Goal: Communication & Community: Connect with others

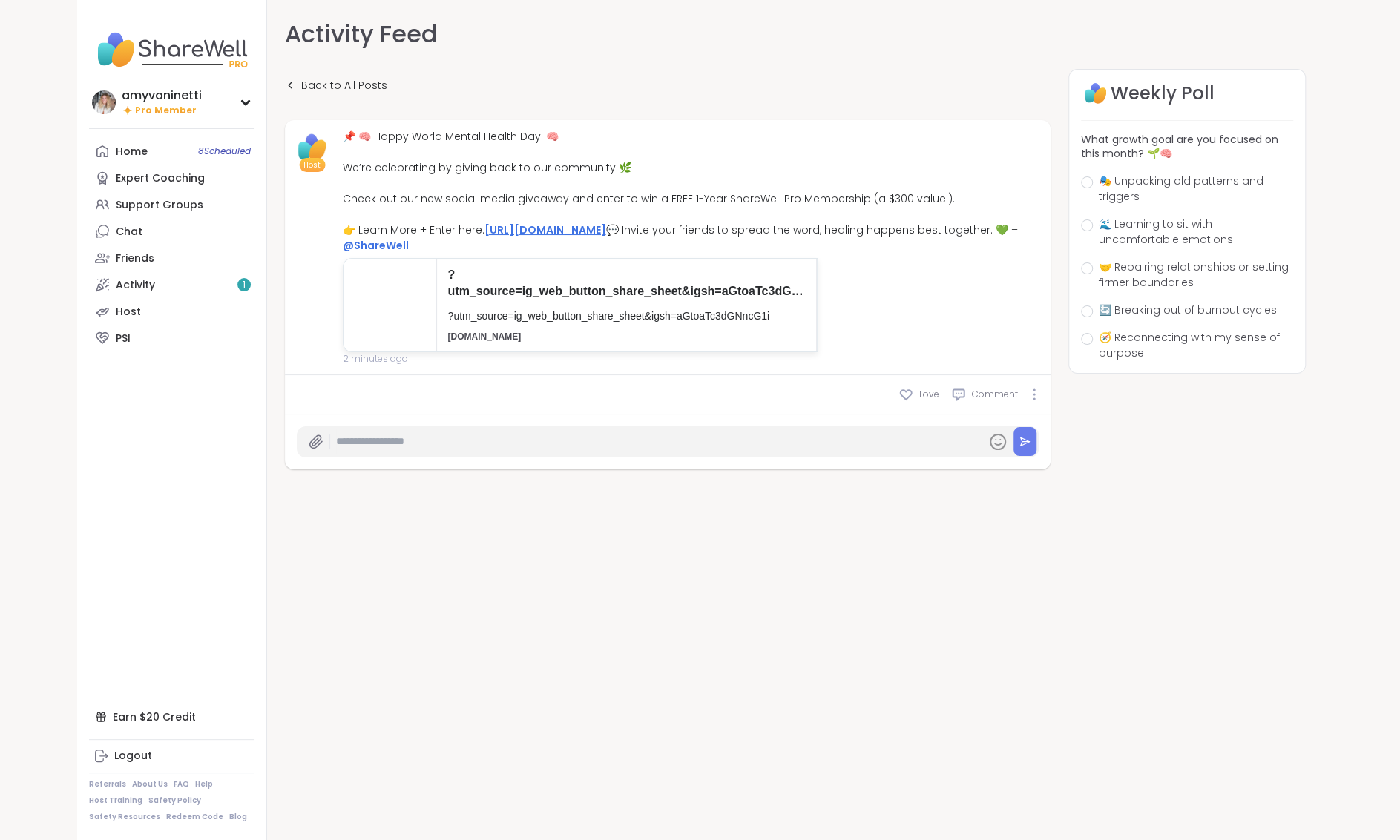
click at [576, 225] on link "[URL][DOMAIN_NAME]" at bounding box center [546, 230] width 122 height 15
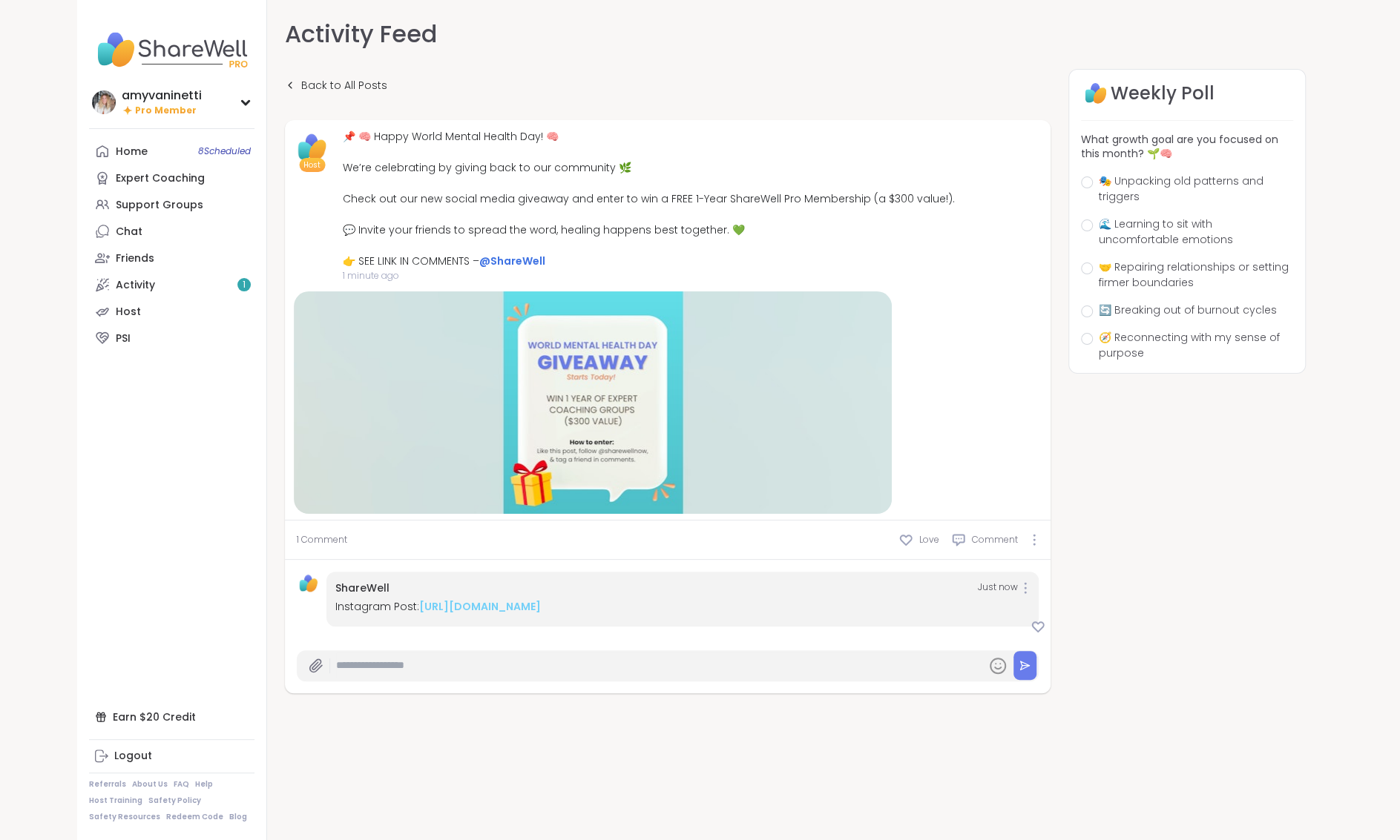
click at [673, 262] on div "📌 🧠 Happy World Mental Health Day! 🧠 We’re celebrating by giving back to our co…" at bounding box center [649, 199] width 612 height 141
click at [132, 158] on div "Home 8 Scheduled" at bounding box center [132, 152] width 32 height 15
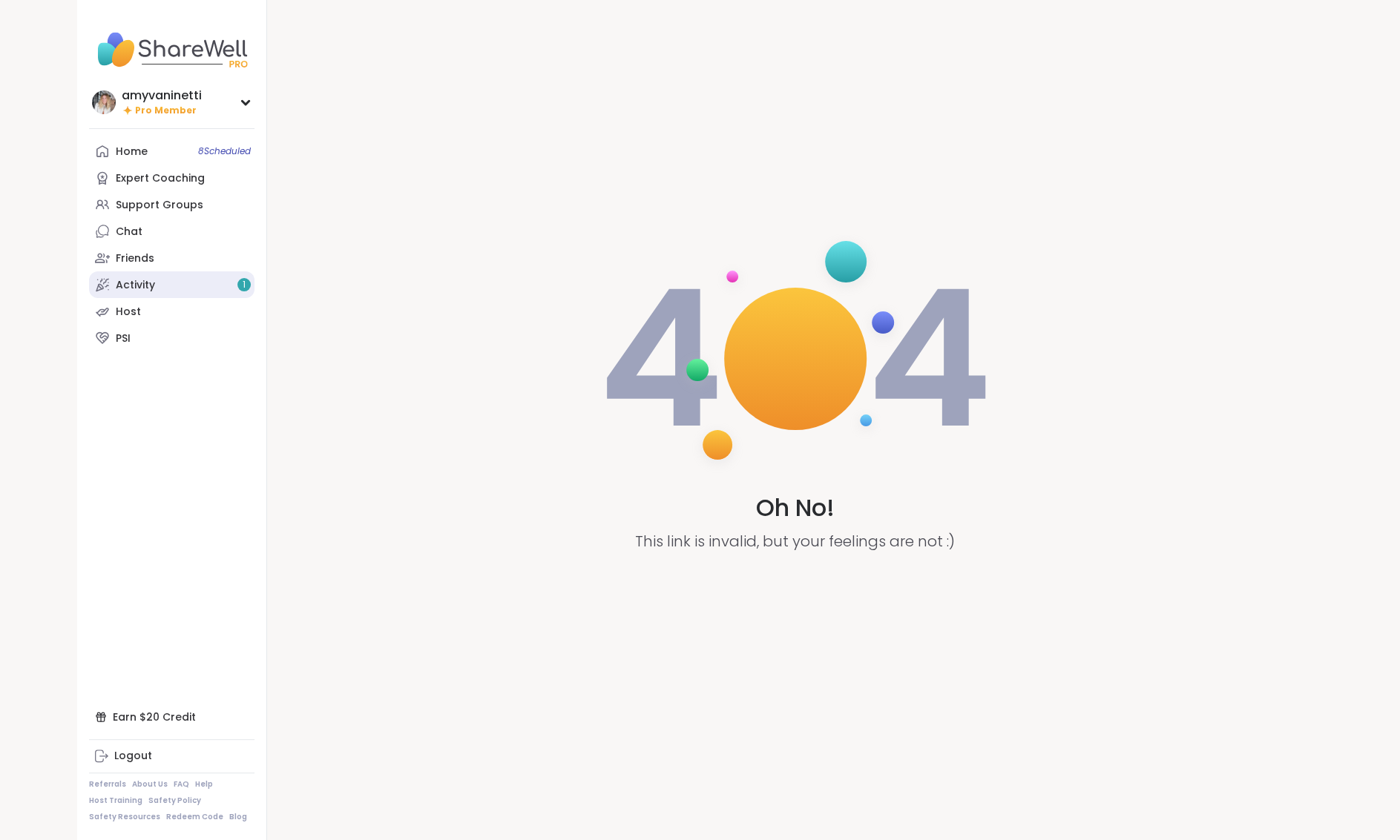
click at [151, 286] on div "Activity 1" at bounding box center [135, 286] width 39 height 15
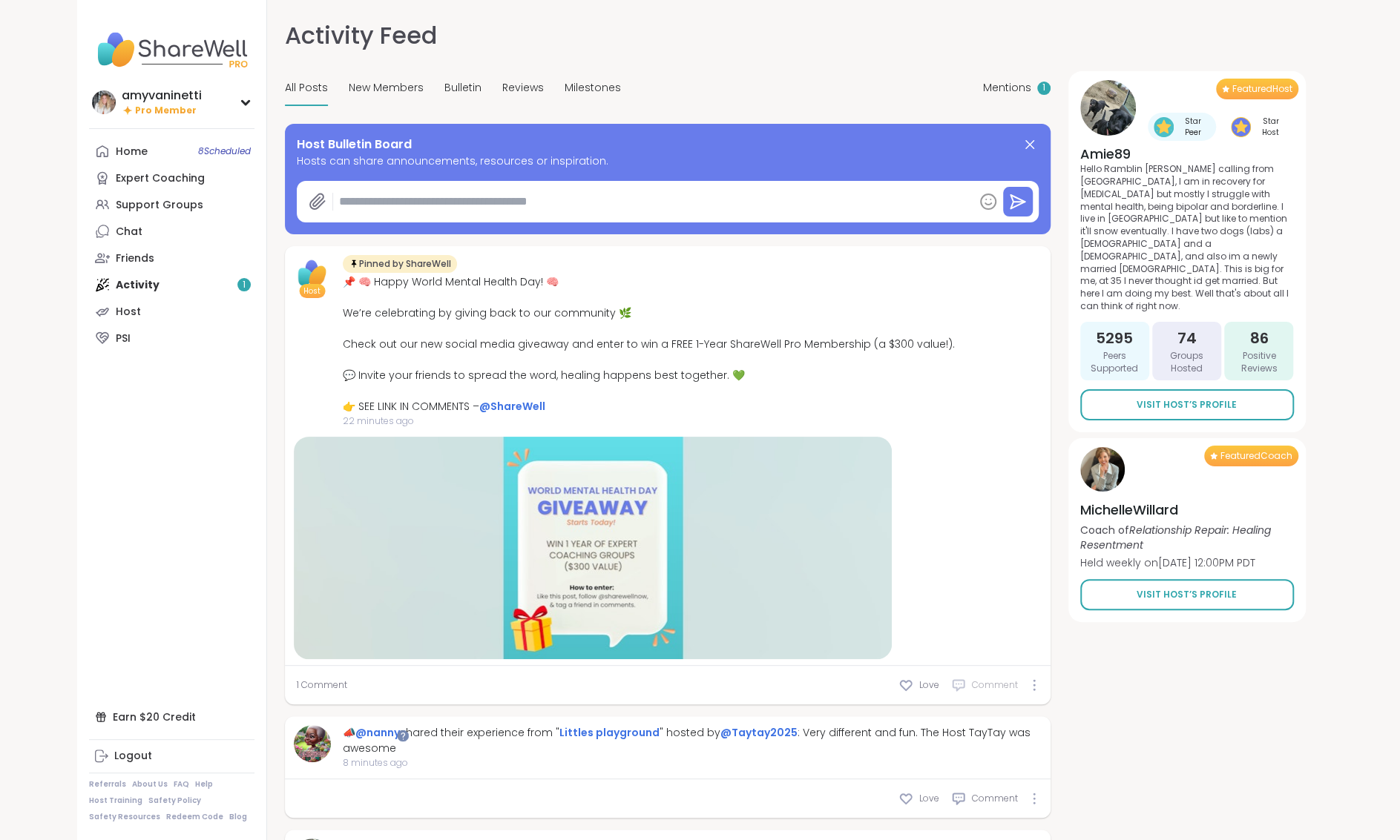
click at [978, 682] on span "Comment" at bounding box center [994, 685] width 46 height 14
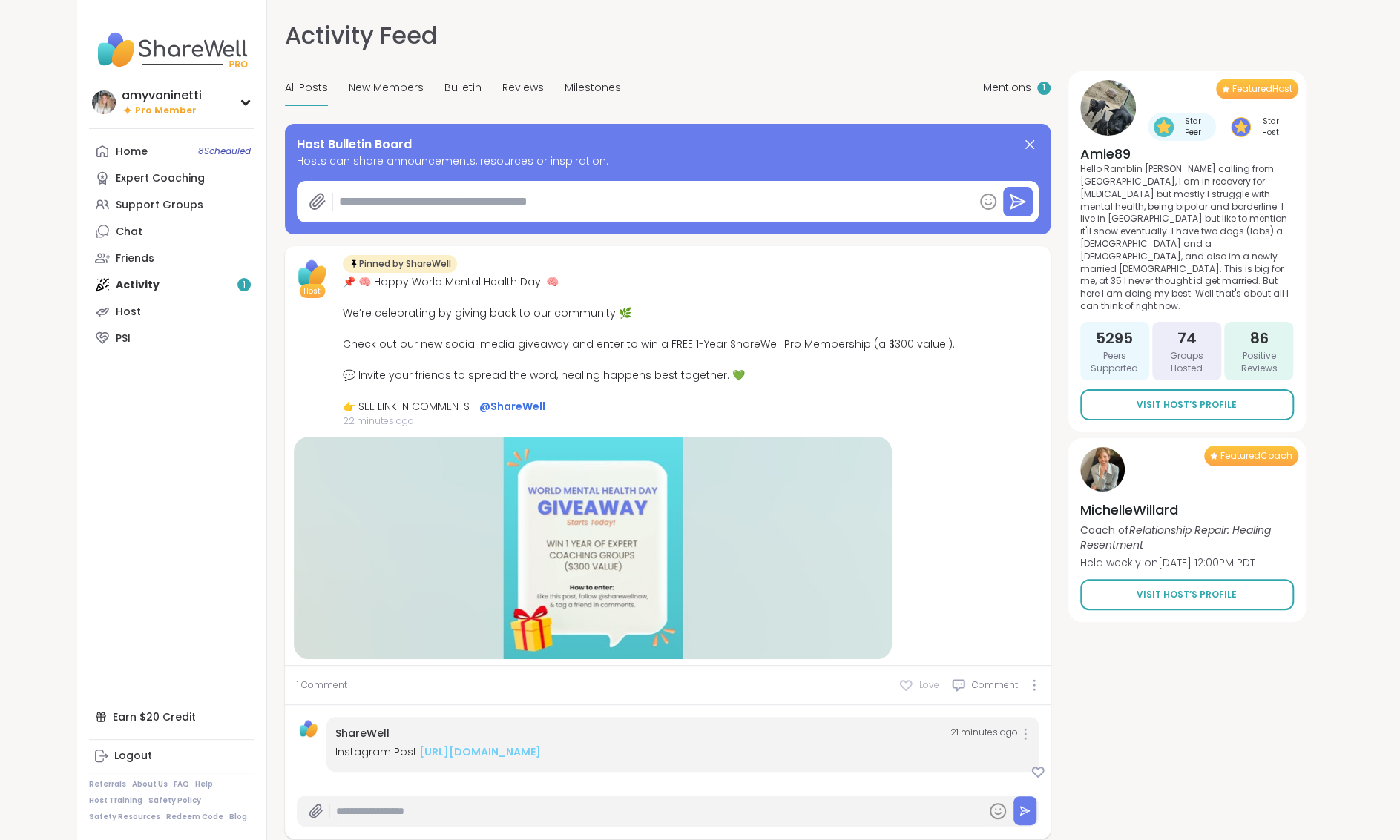
click at [912, 686] on icon at bounding box center [906, 685] width 15 height 15
click at [139, 144] on link "Home 8 Scheduled" at bounding box center [171, 152] width 165 height 27
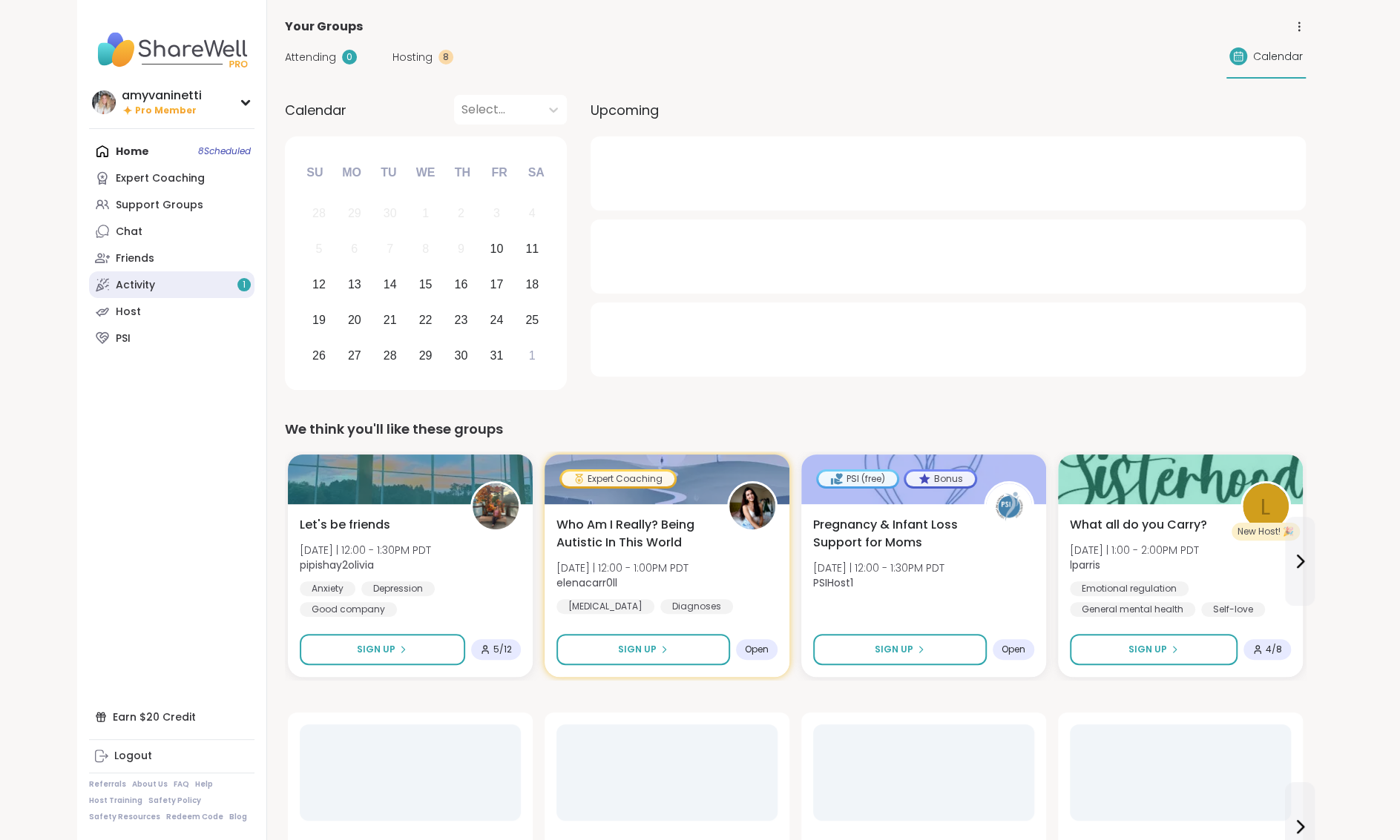
click at [164, 279] on link "Activity 1" at bounding box center [171, 285] width 165 height 27
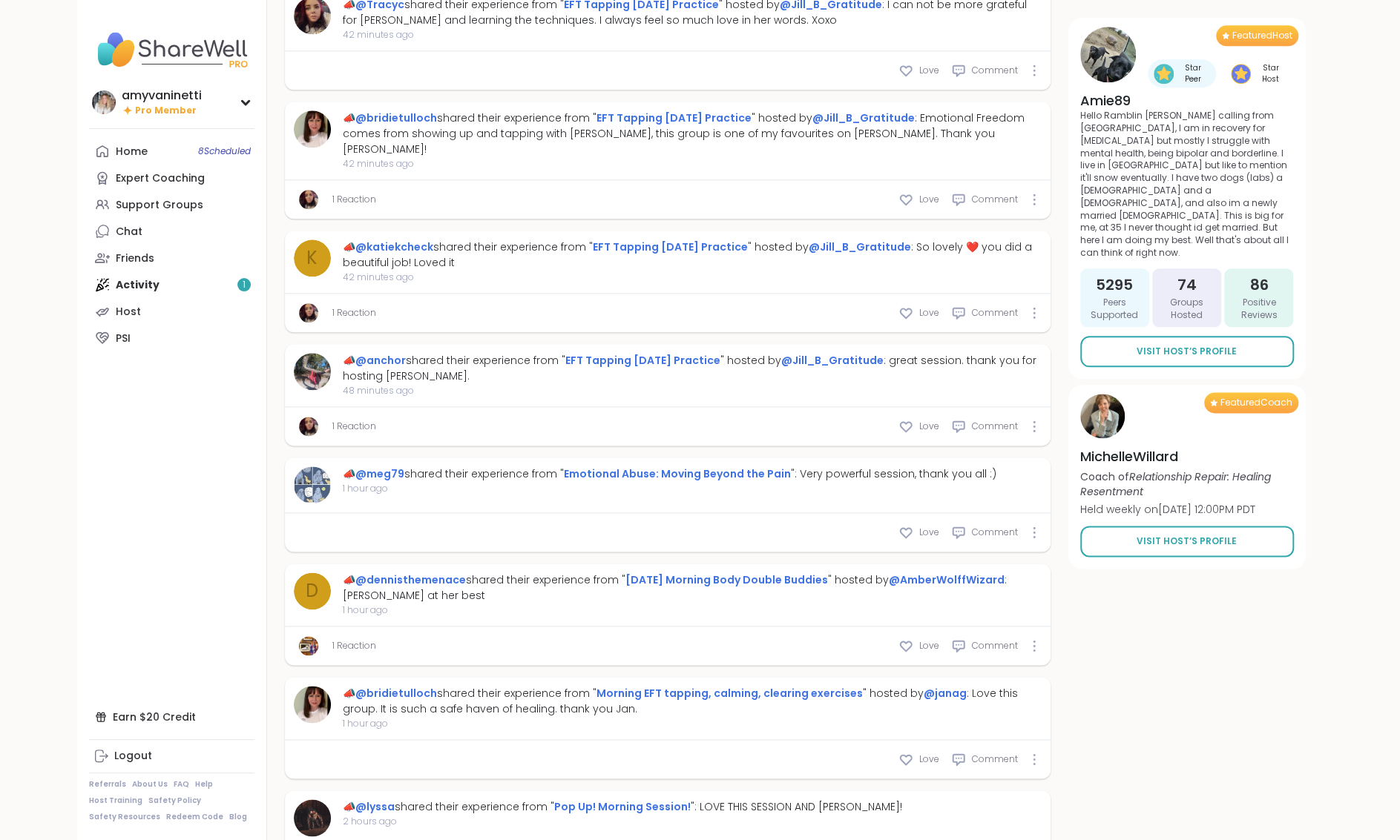
scroll to position [1582, 0]
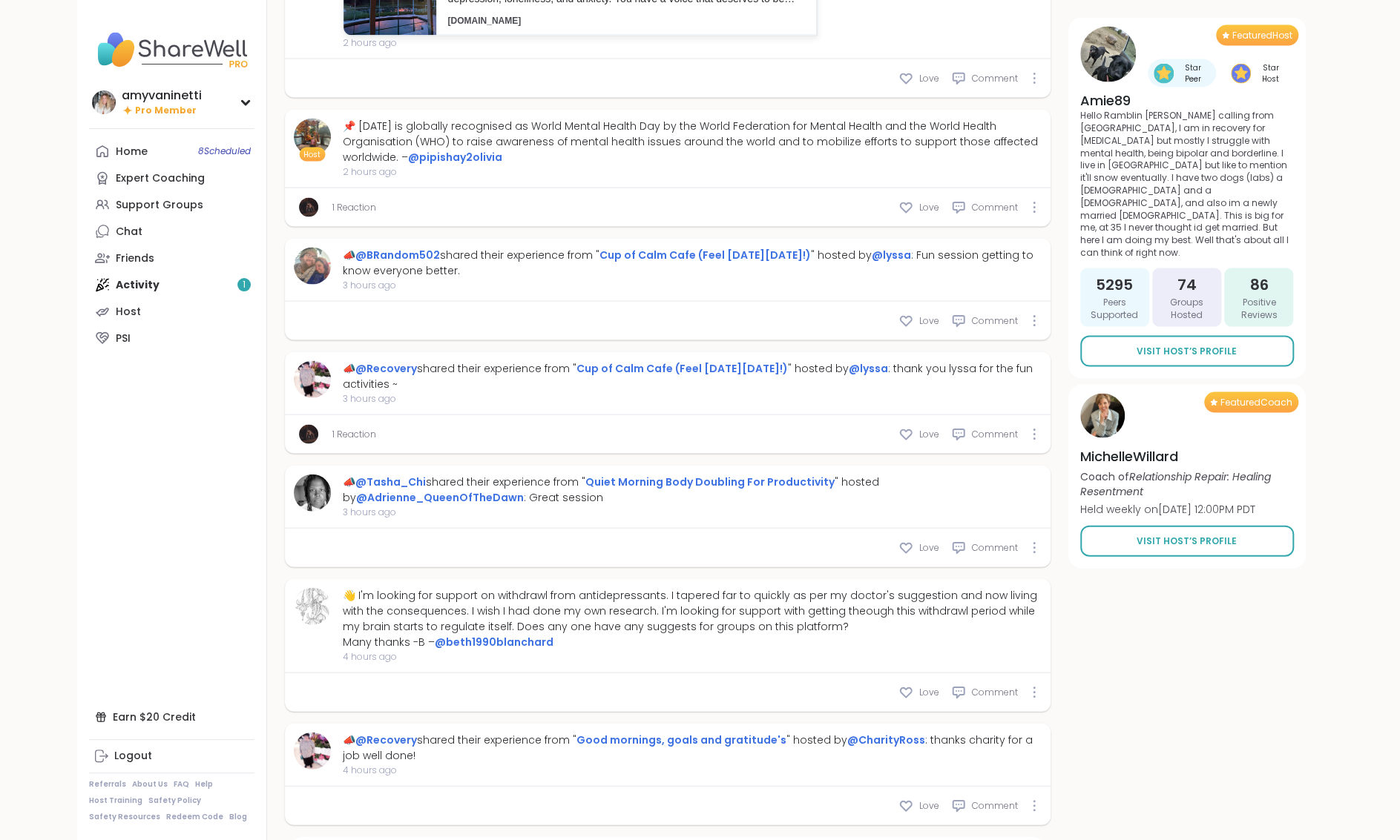
type textarea "*"
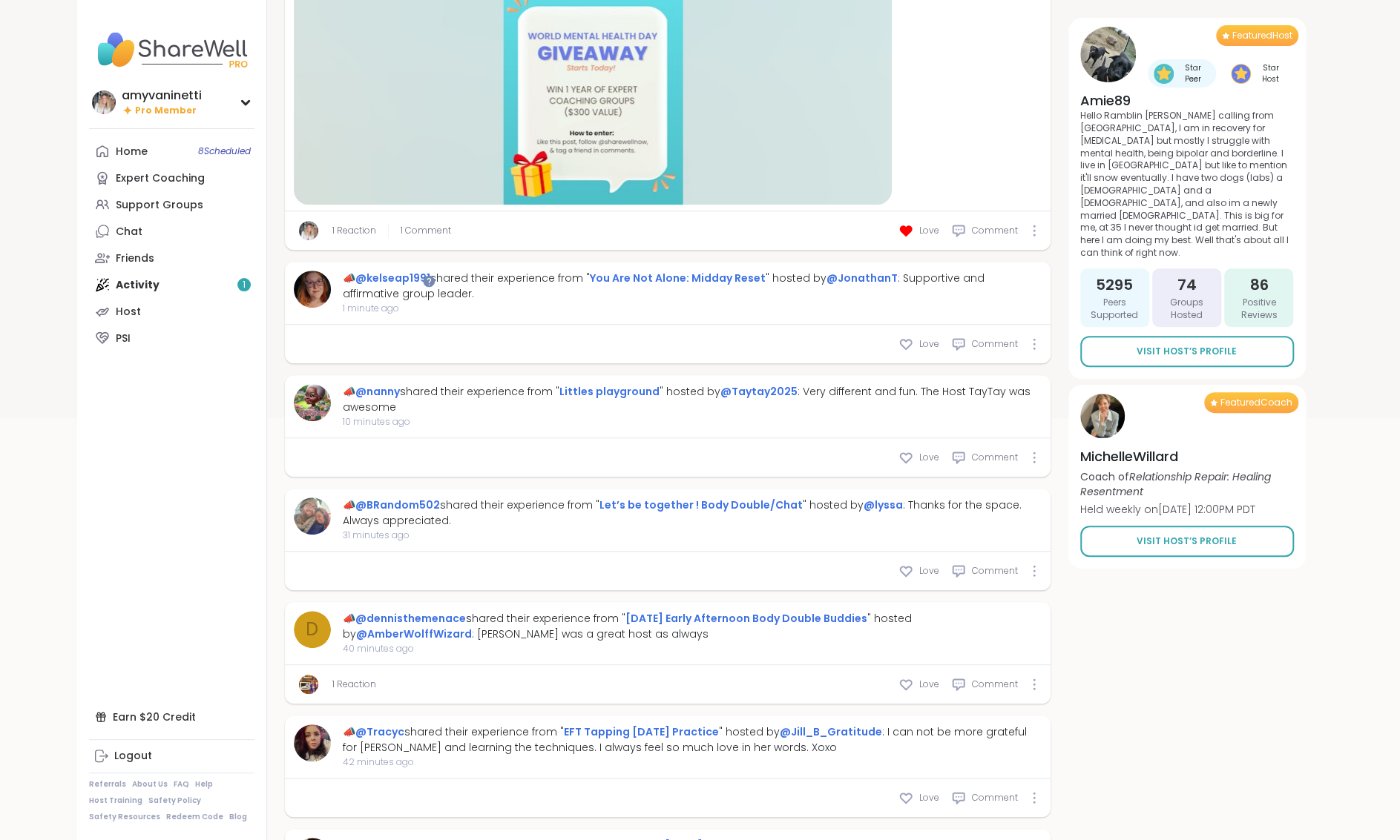
scroll to position [0, 0]
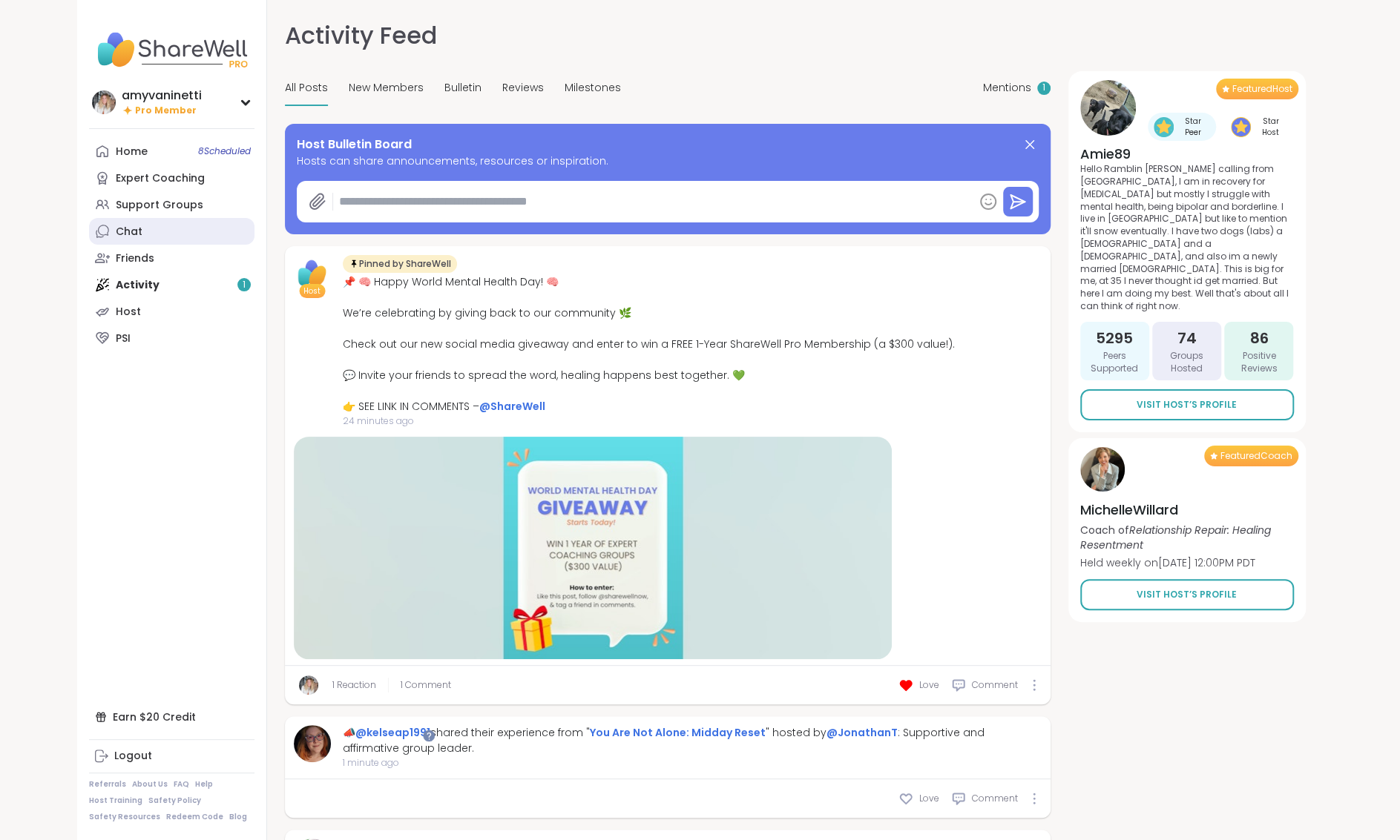
click at [159, 230] on link "Chat" at bounding box center [171, 231] width 165 height 27
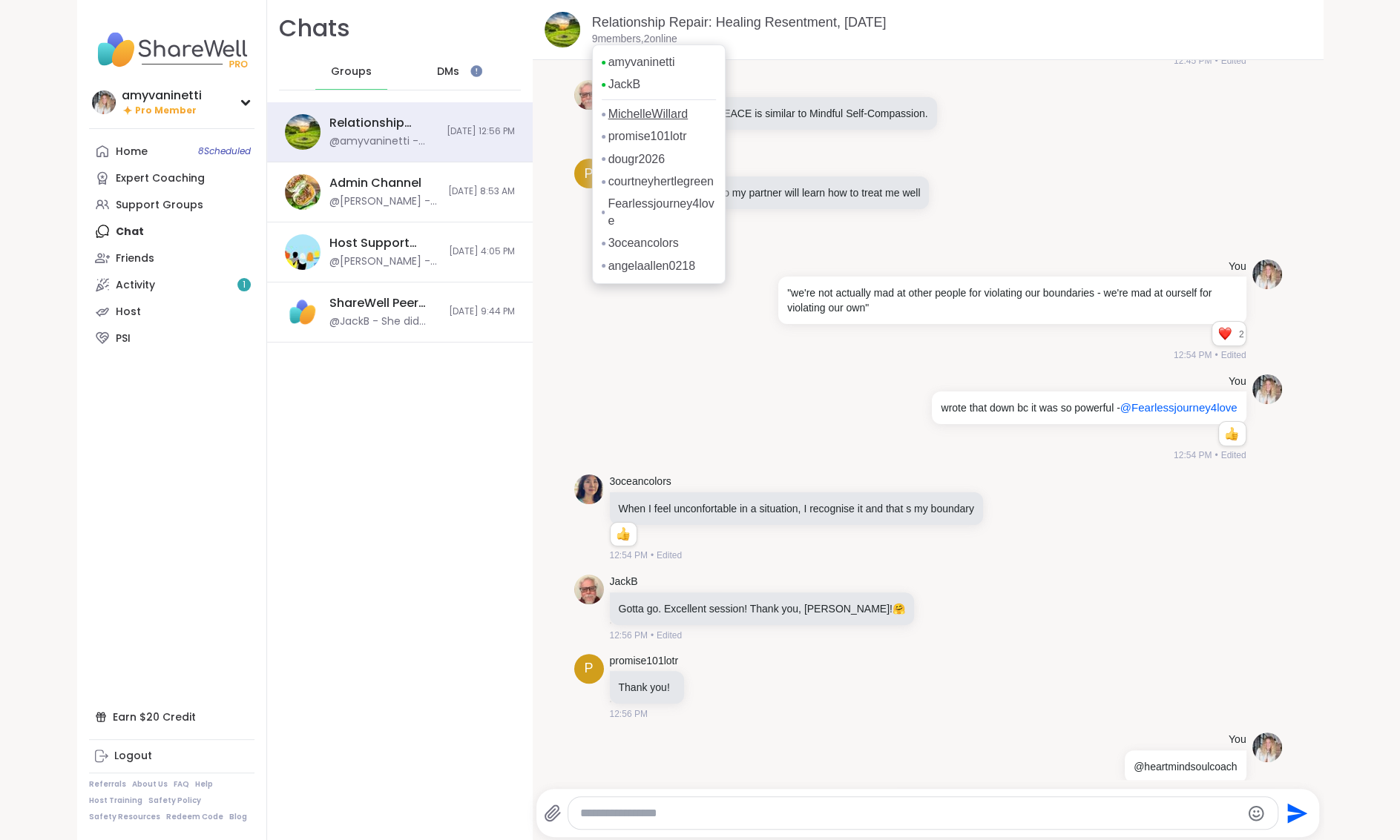
click at [636, 111] on link "MichelleWillard" at bounding box center [648, 114] width 80 height 17
